Goal: Information Seeking & Learning: Find specific fact

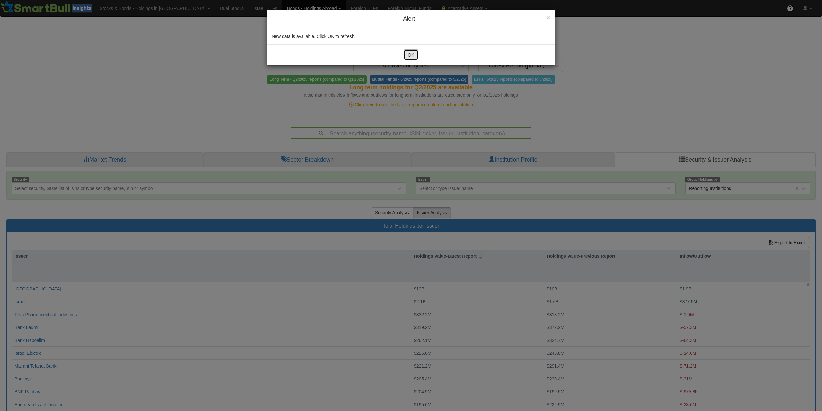
click at [415, 58] on button "OK" at bounding box center [411, 54] width 15 height 11
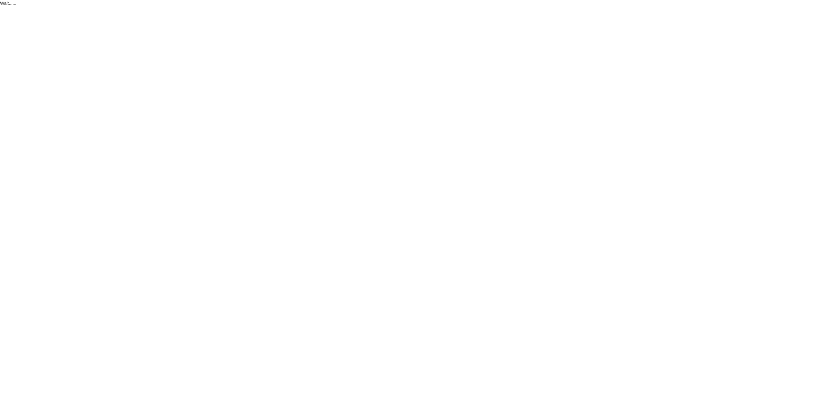
click at [411, 6] on html "Wait......" at bounding box center [408, 3] width 817 height 6
click at [411, 132] on div "Getting the latest insights..." at bounding box center [408, 84] width 817 height 422
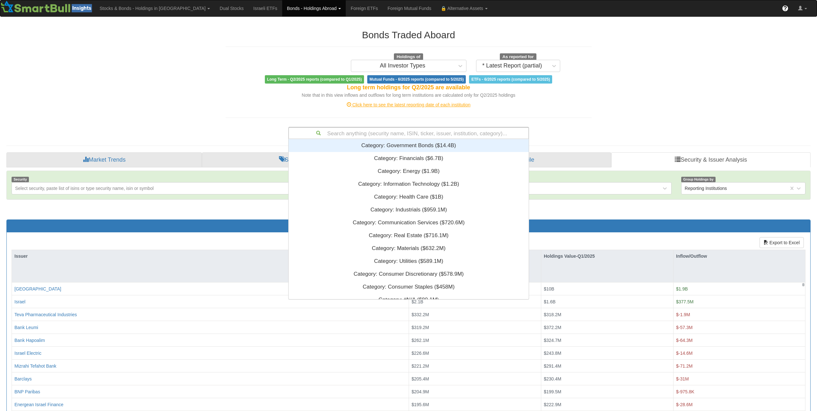
click at [411, 132] on div "Search anything (security name, ISIN, ticker, issuer, institution, category)..." at bounding box center [409, 132] width 240 height 11
paste input "XS2298459426"
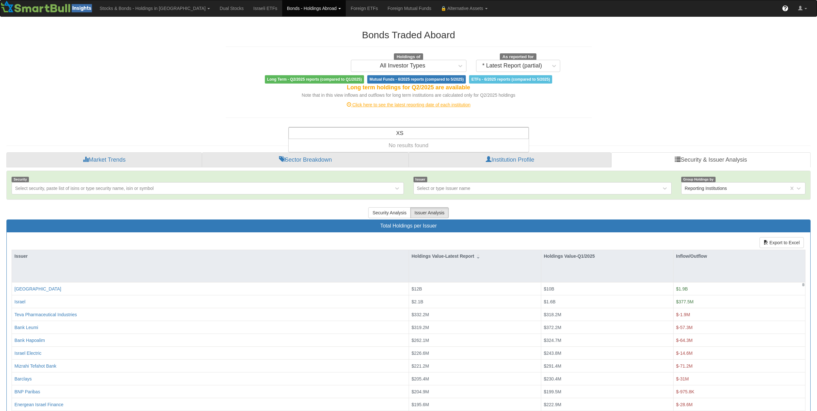
type input "X"
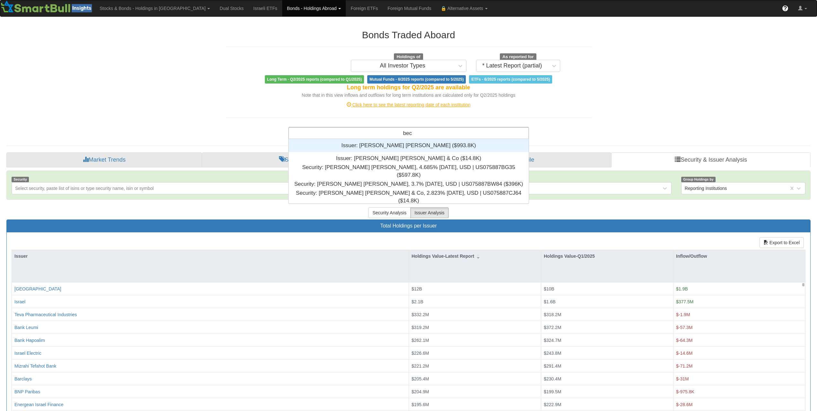
scroll to position [59, 235]
type input "becton"
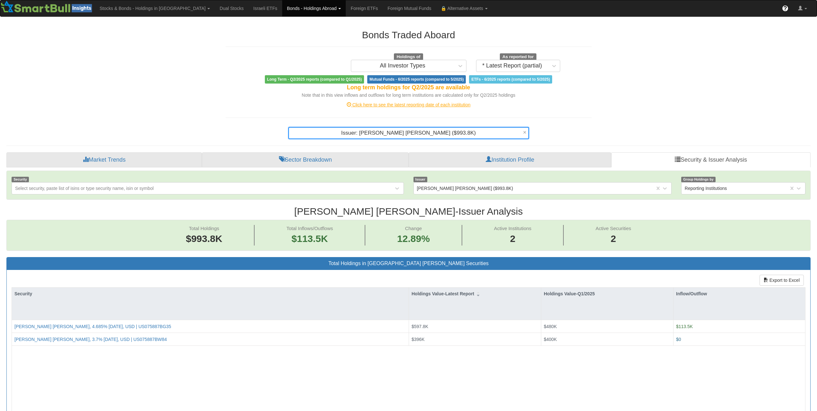
click at [224, 87] on div "Bonds Traded Aboard Holdings of All Investor Types As reported for * Latest Rep…" at bounding box center [409, 81] width 376 height 116
